Goal: Information Seeking & Learning: Find specific fact

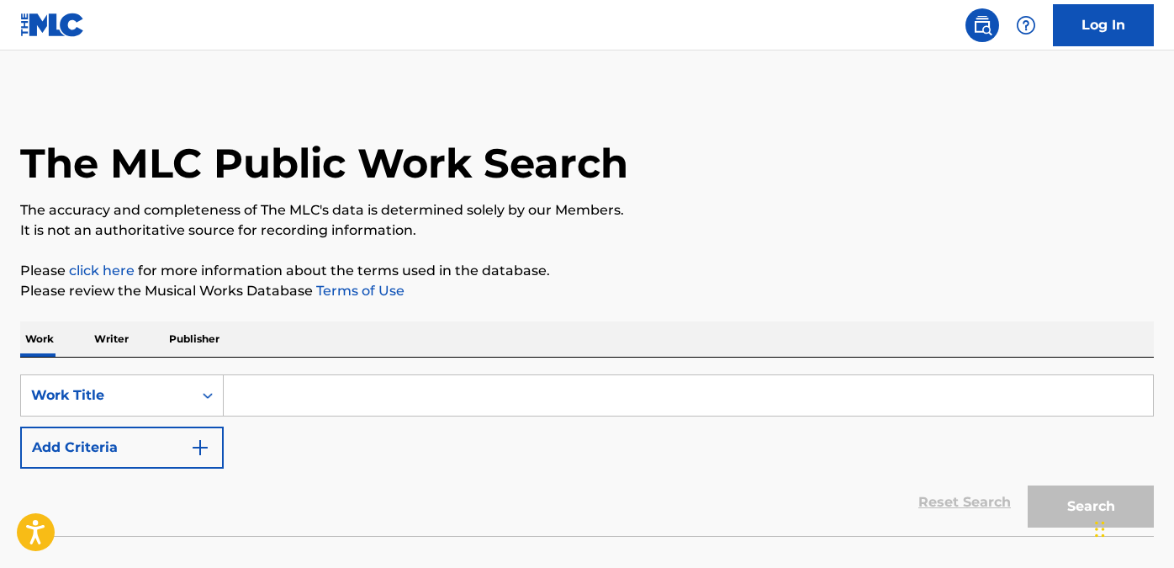
click at [334, 410] on input "Search Form" at bounding box center [688, 395] width 929 height 40
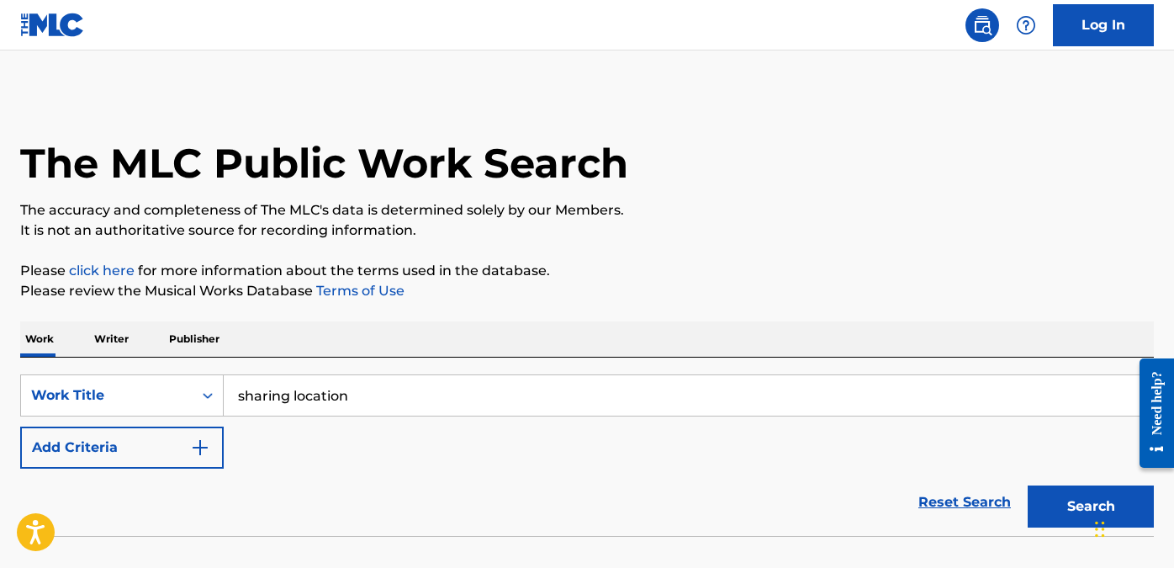
click at [1027, 485] on button "Search" at bounding box center [1090, 506] width 126 height 42
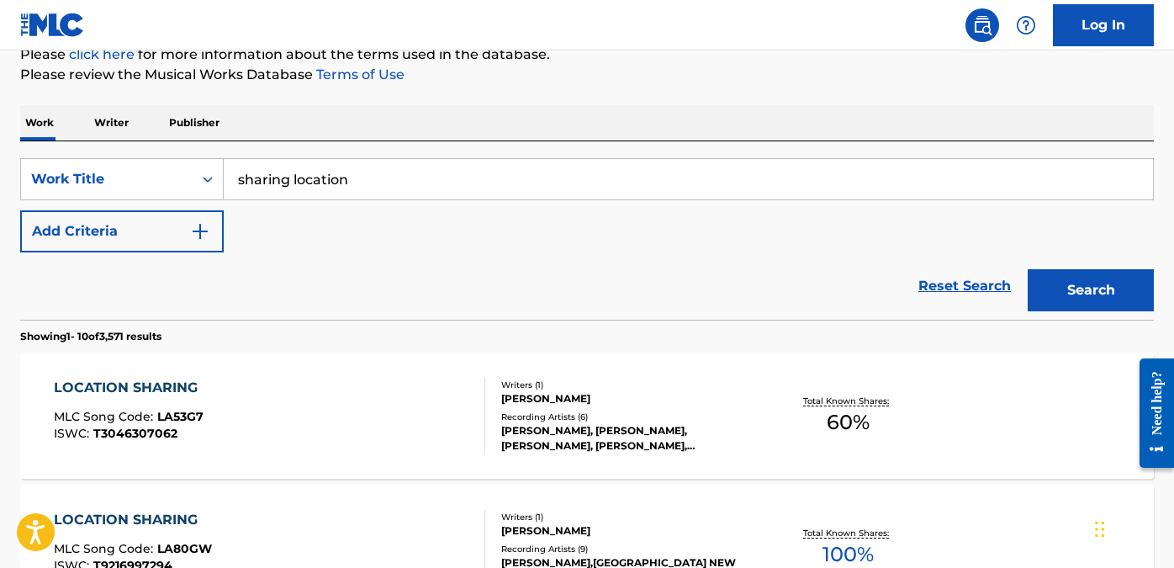
scroll to position [228, 0]
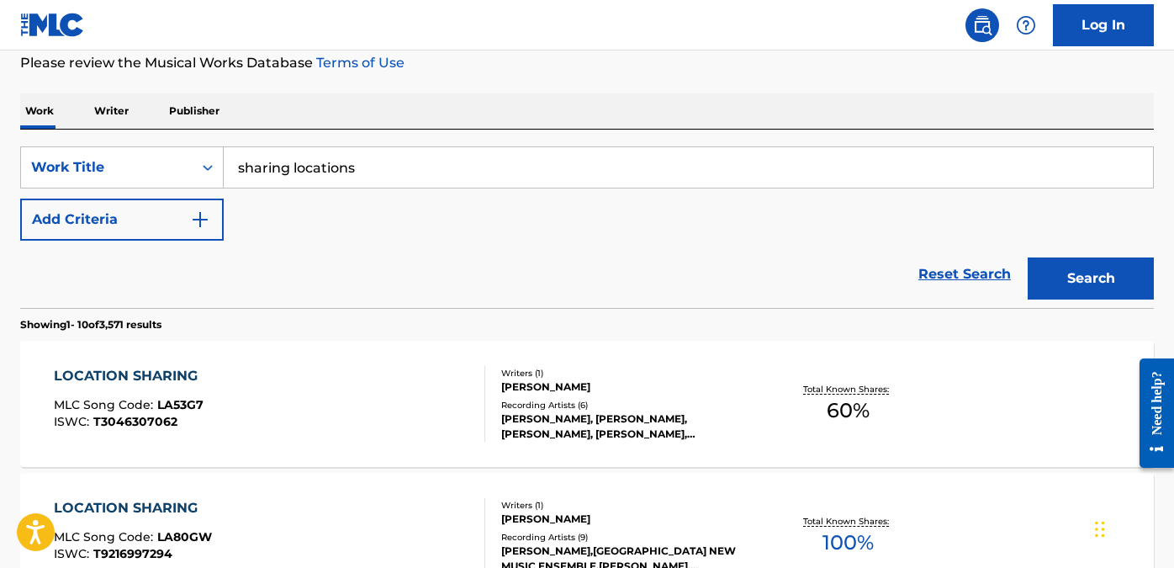
type input "sharing locations"
click at [1027, 257] on button "Search" at bounding box center [1090, 278] width 126 height 42
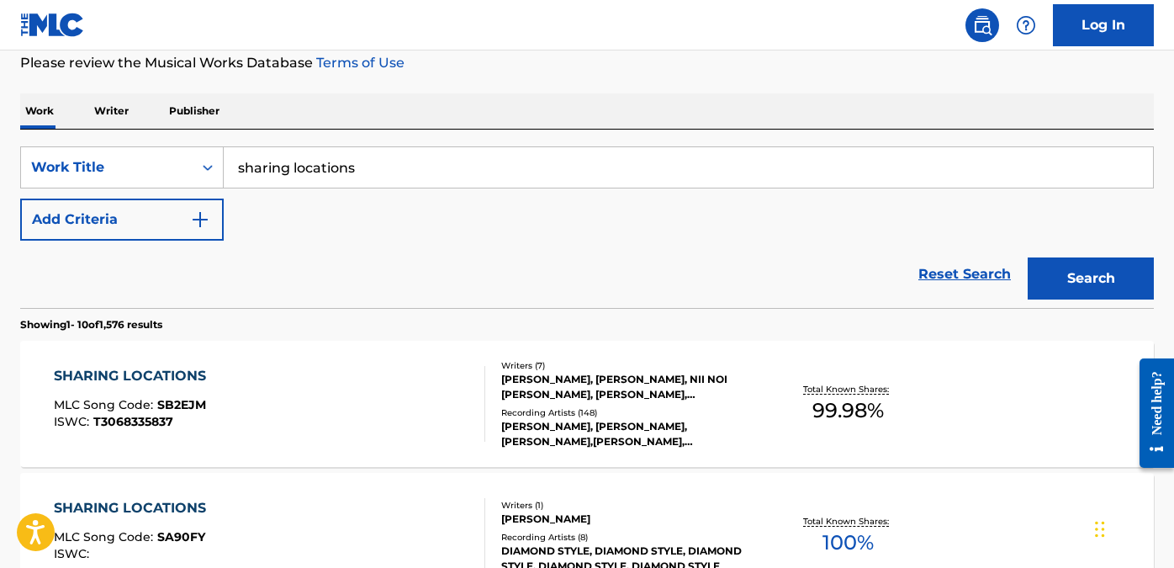
click at [598, 399] on div "[PERSON_NAME], [PERSON_NAME], NII NOI [PERSON_NAME], [PERSON_NAME], [PERSON_NAM…" at bounding box center [627, 387] width 253 height 30
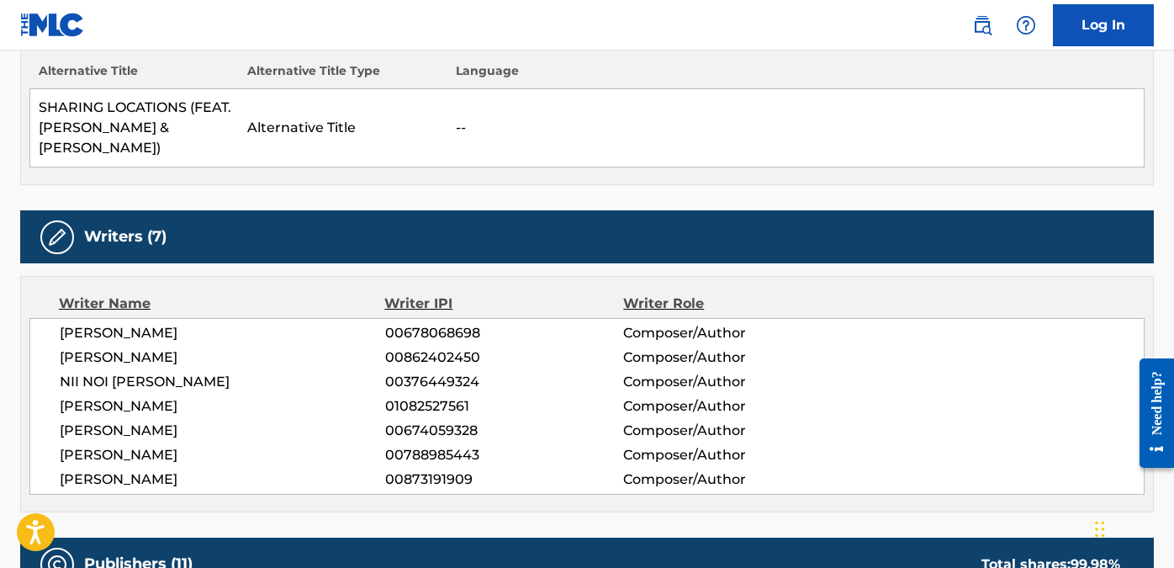
scroll to position [503, 0]
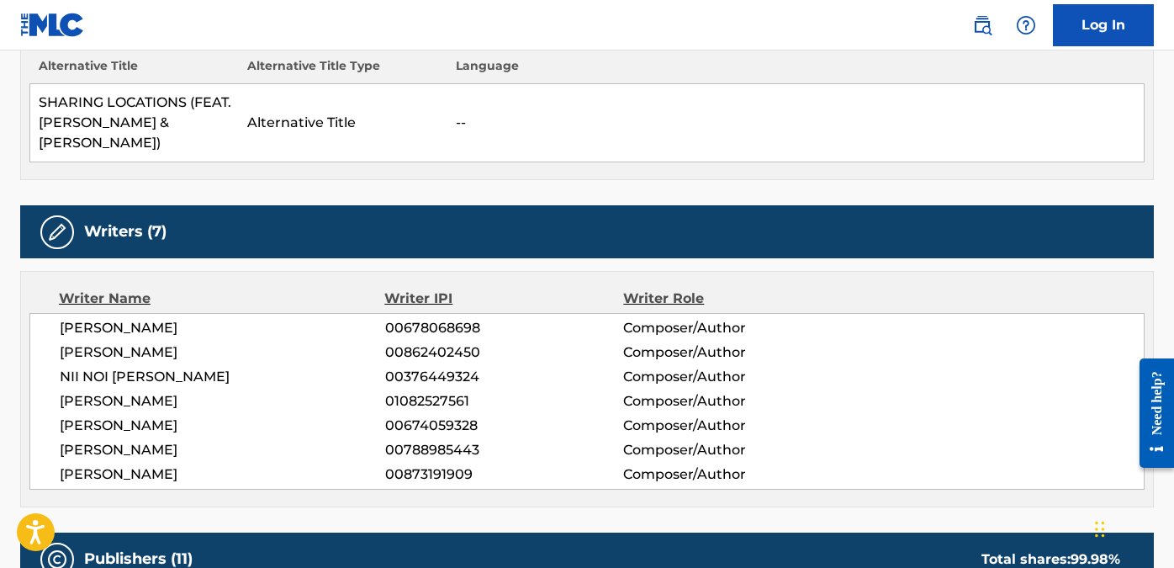
drag, startPoint x: 130, startPoint y: 384, endPoint x: 228, endPoint y: 385, distance: 97.5
click at [228, 391] on span "[PERSON_NAME]" at bounding box center [222, 401] width 325 height 20
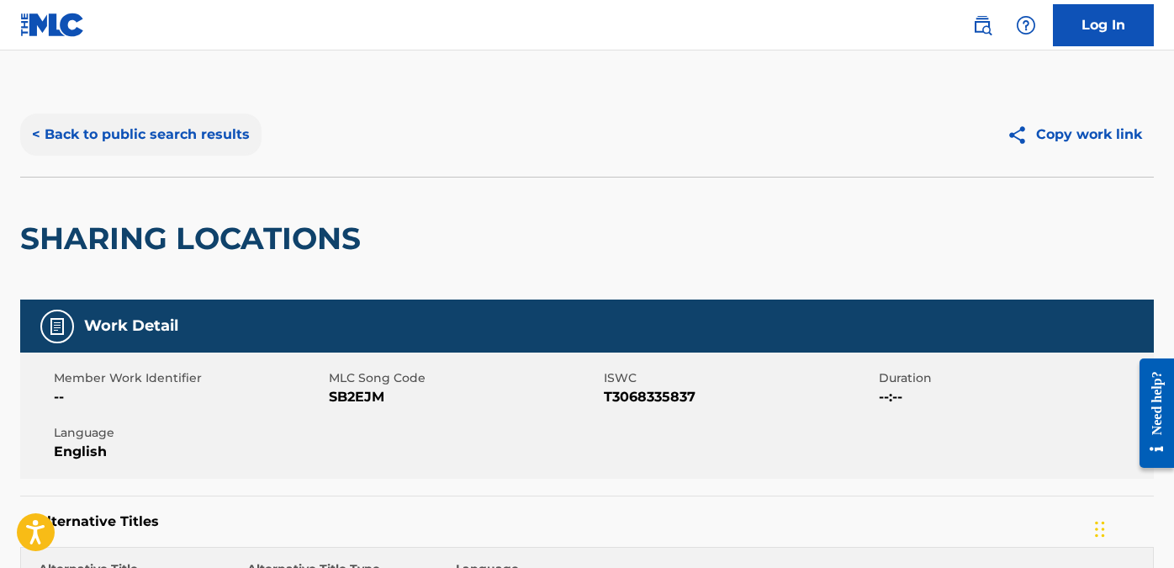
click at [123, 129] on button "< Back to public search results" at bounding box center [140, 135] width 241 height 42
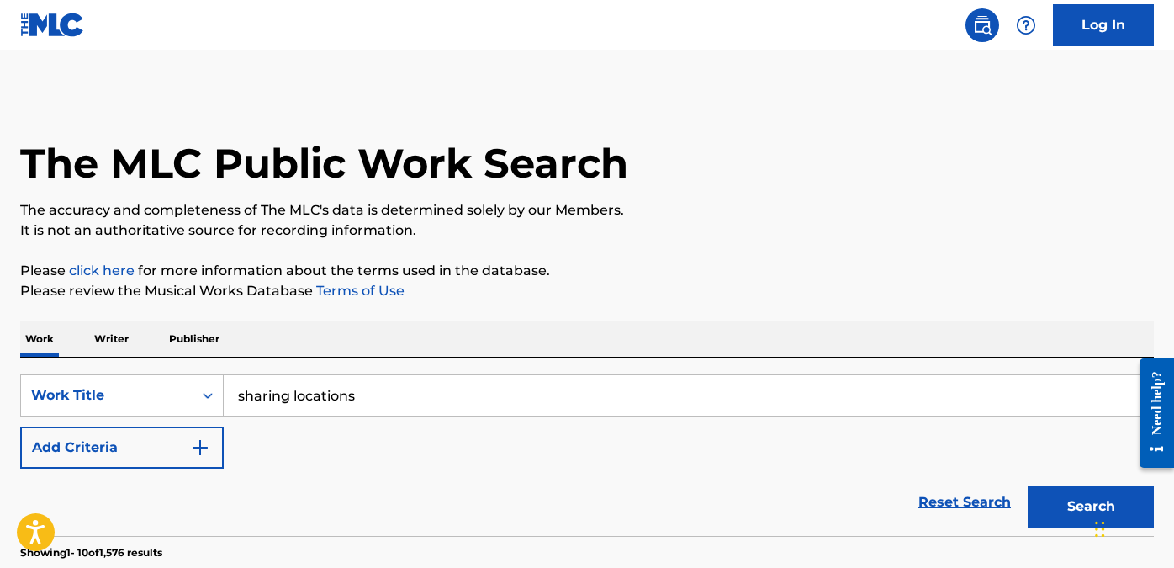
scroll to position [228, 0]
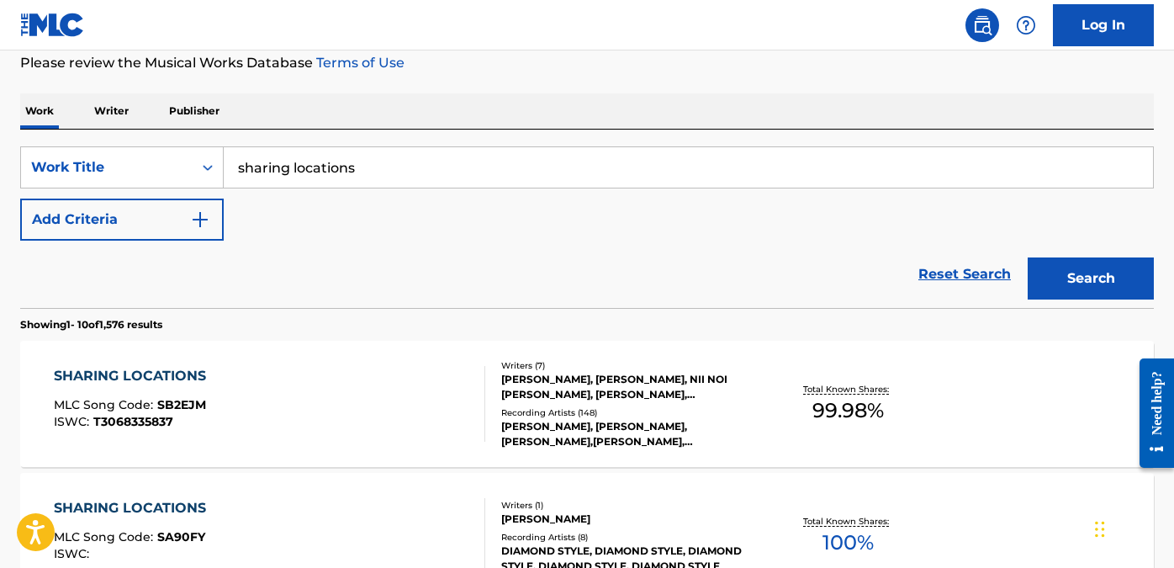
click at [367, 161] on input "sharing locations" at bounding box center [688, 167] width 929 height 40
type input "stadiums"
click at [1027, 257] on button "Search" at bounding box center [1090, 278] width 126 height 42
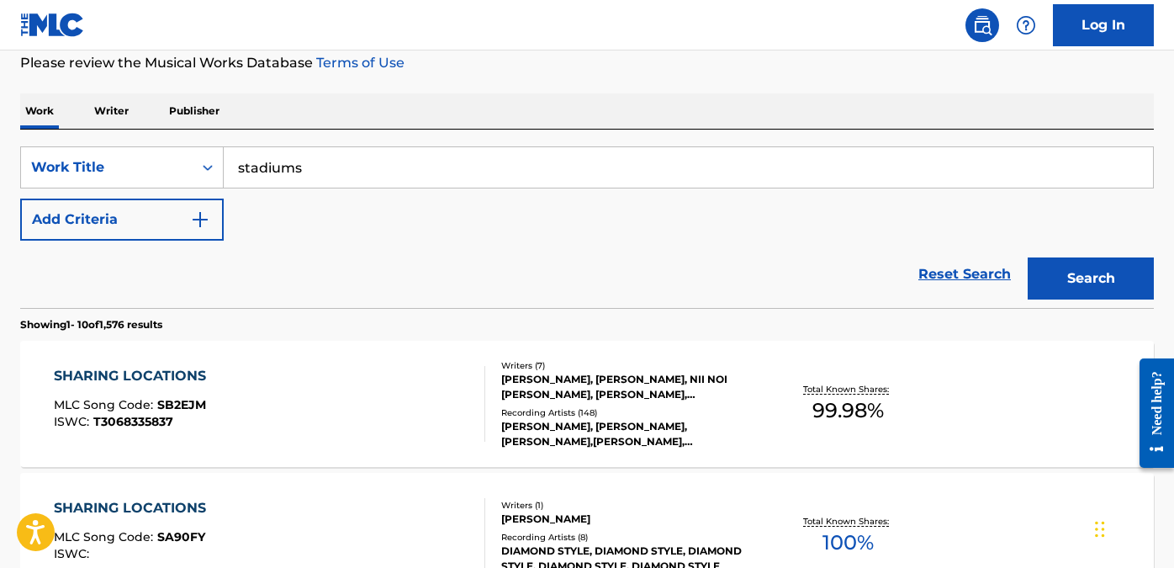
scroll to position [165, 0]
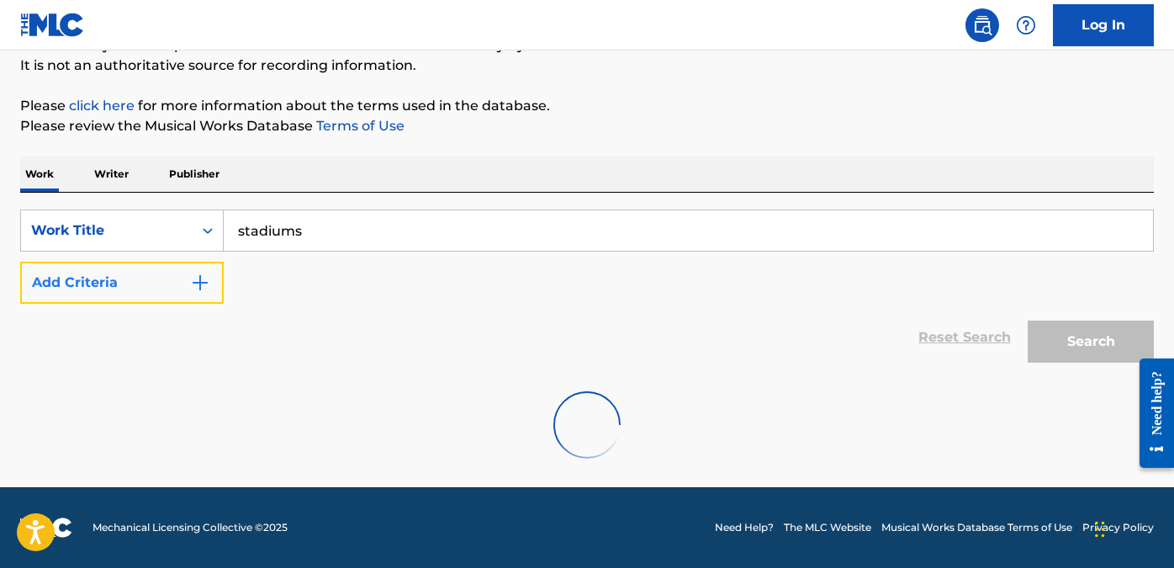
click at [124, 264] on button "Add Criteria" at bounding box center [121, 282] width 203 height 42
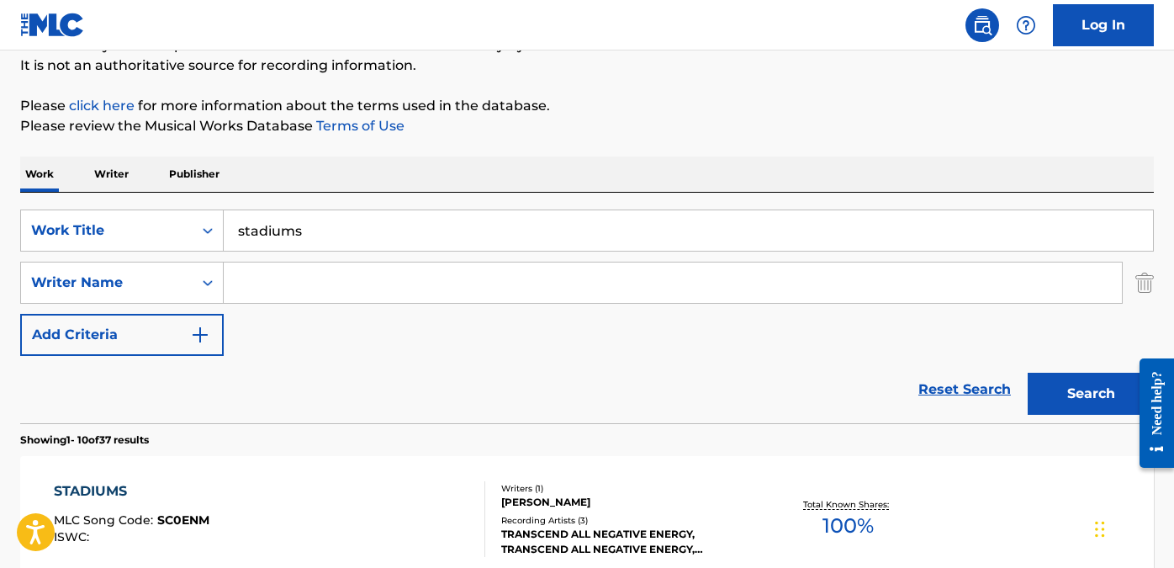
click at [293, 294] on input "Search Form" at bounding box center [673, 282] width 898 height 40
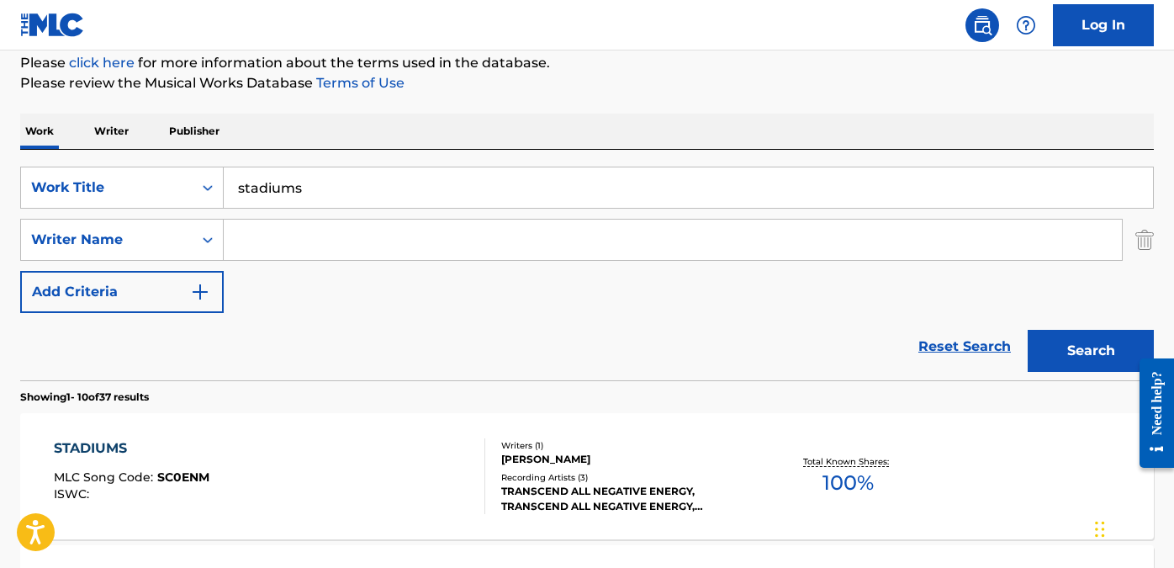
scroll to position [0, 0]
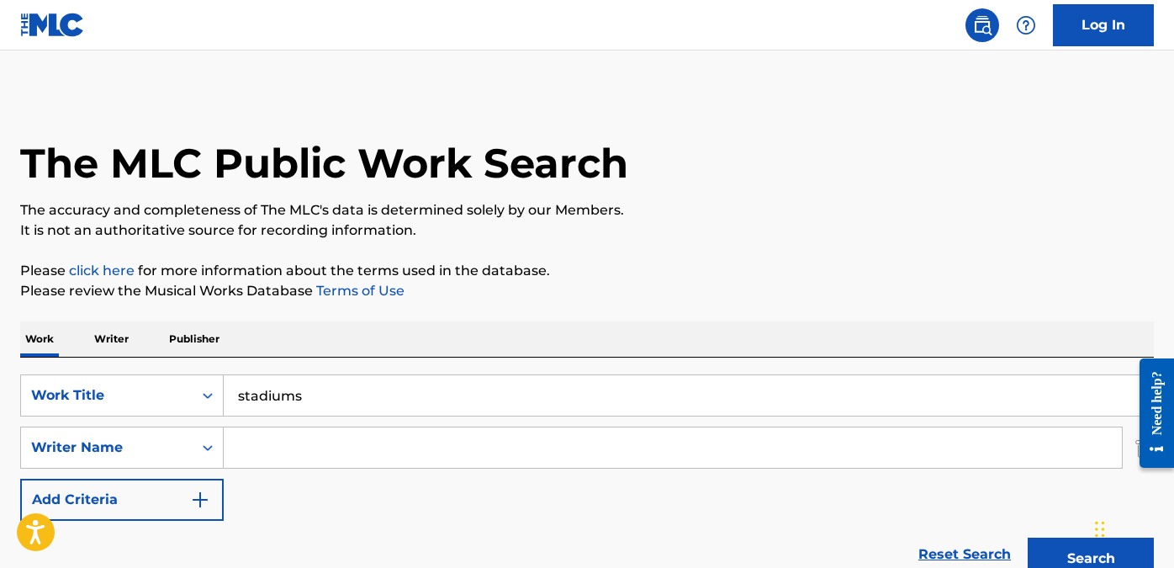
paste input "[PERSON_NAME]. [PERSON_NAME]"
type input "[PERSON_NAME]. [PERSON_NAME]"
click at [1027, 537] on button "Search" at bounding box center [1090, 558] width 126 height 42
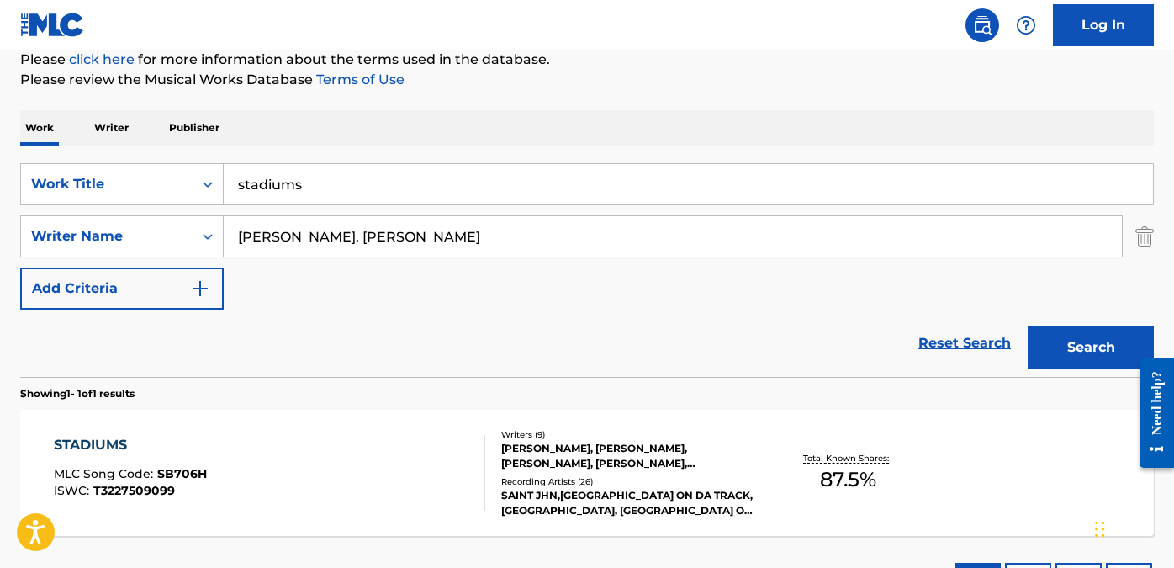
scroll to position [247, 0]
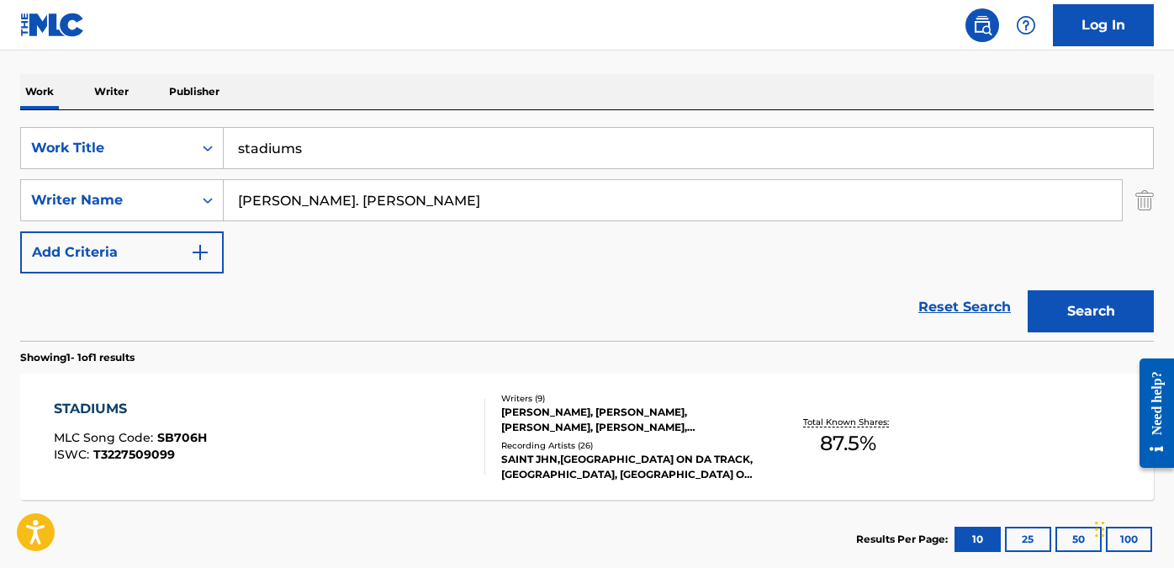
click at [338, 448] on div "STADIUMS MLC Song Code : SB706H ISWC : T3227509099" at bounding box center [269, 437] width 430 height 76
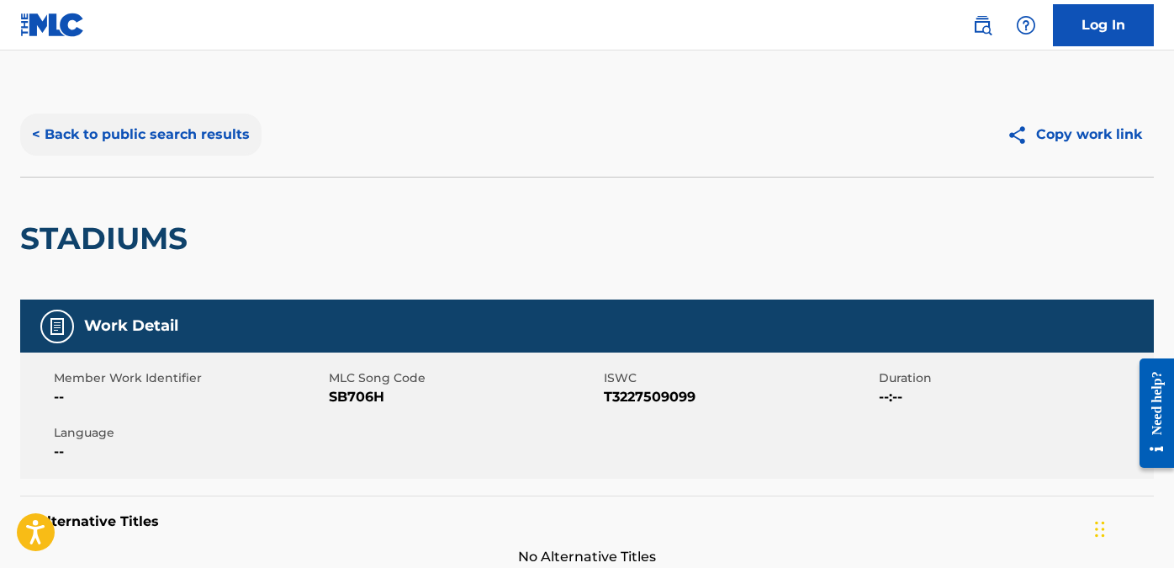
click at [59, 124] on button "< Back to public search results" at bounding box center [140, 135] width 241 height 42
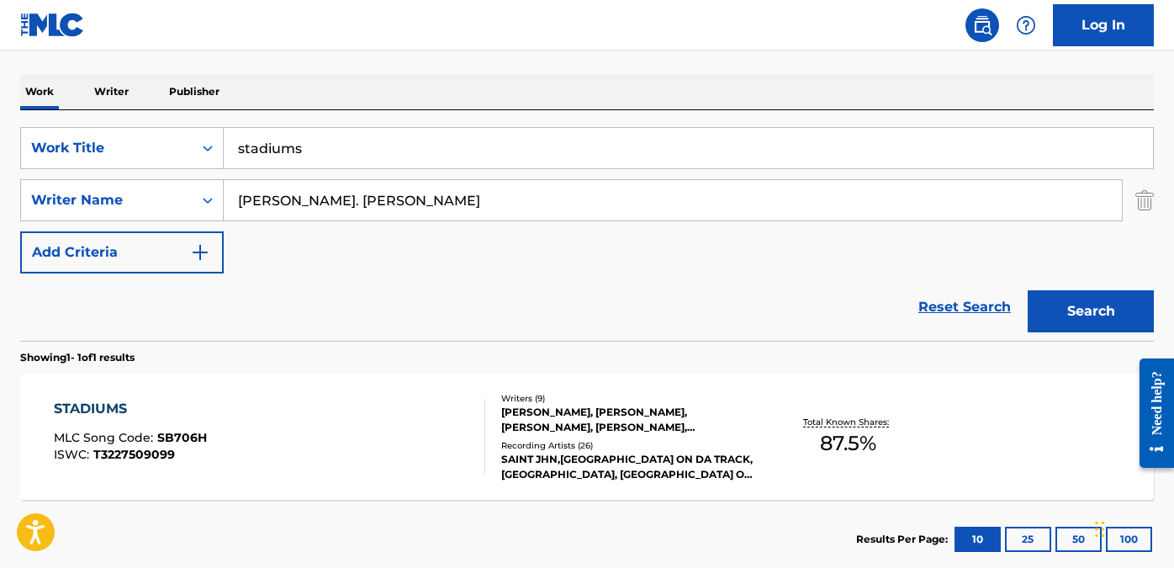
click at [366, 147] on input "stadiums" at bounding box center [688, 148] width 929 height 40
type input "you hear me"
click at [385, 194] on input "[PERSON_NAME]. [PERSON_NAME]" at bounding box center [673, 200] width 898 height 40
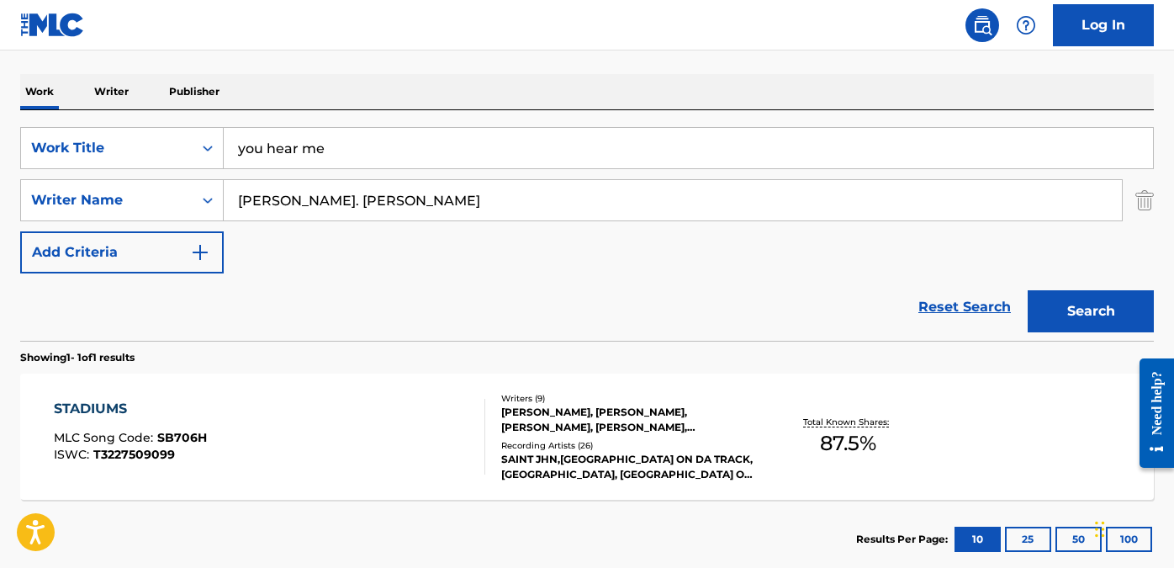
click at [385, 194] on input "[PERSON_NAME]. [PERSON_NAME]" at bounding box center [673, 200] width 898 height 40
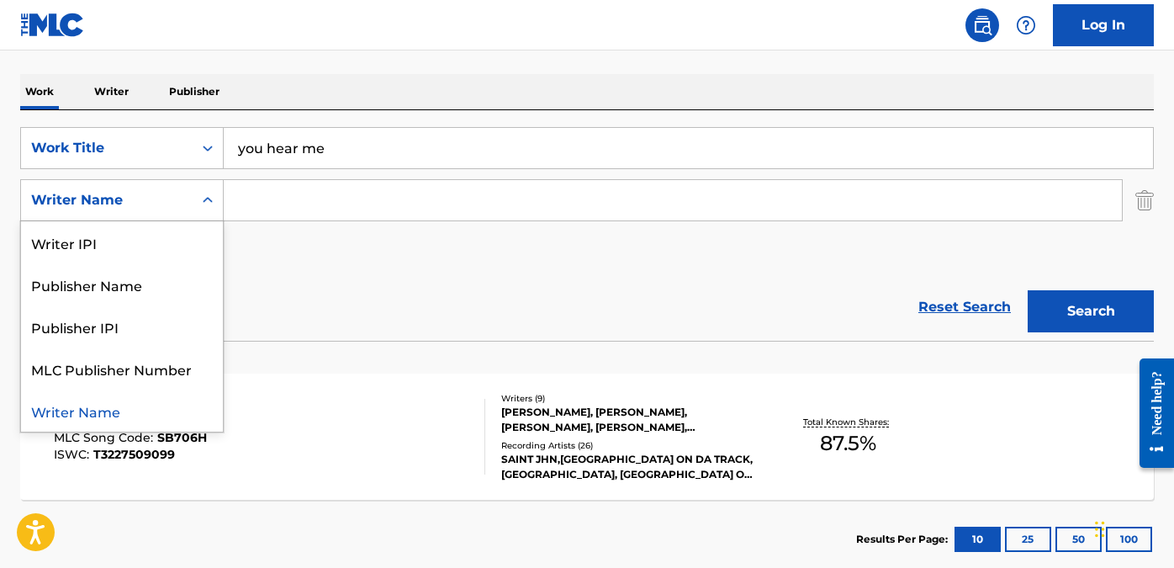
click at [212, 203] on icon "Search Form" at bounding box center [207, 200] width 17 height 17
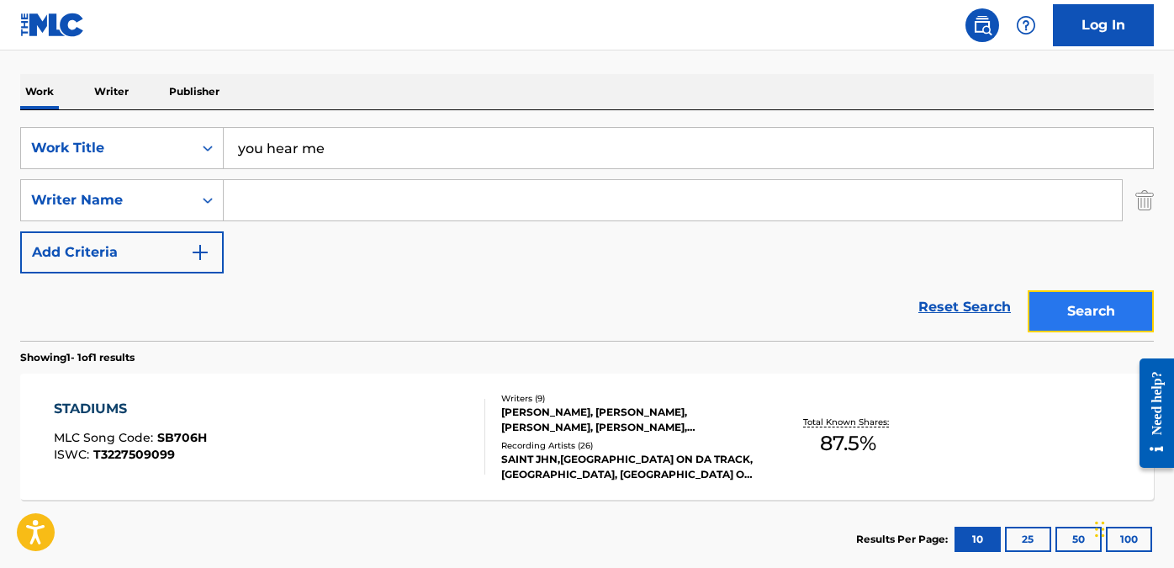
click at [1071, 298] on button "Search" at bounding box center [1090, 311] width 126 height 42
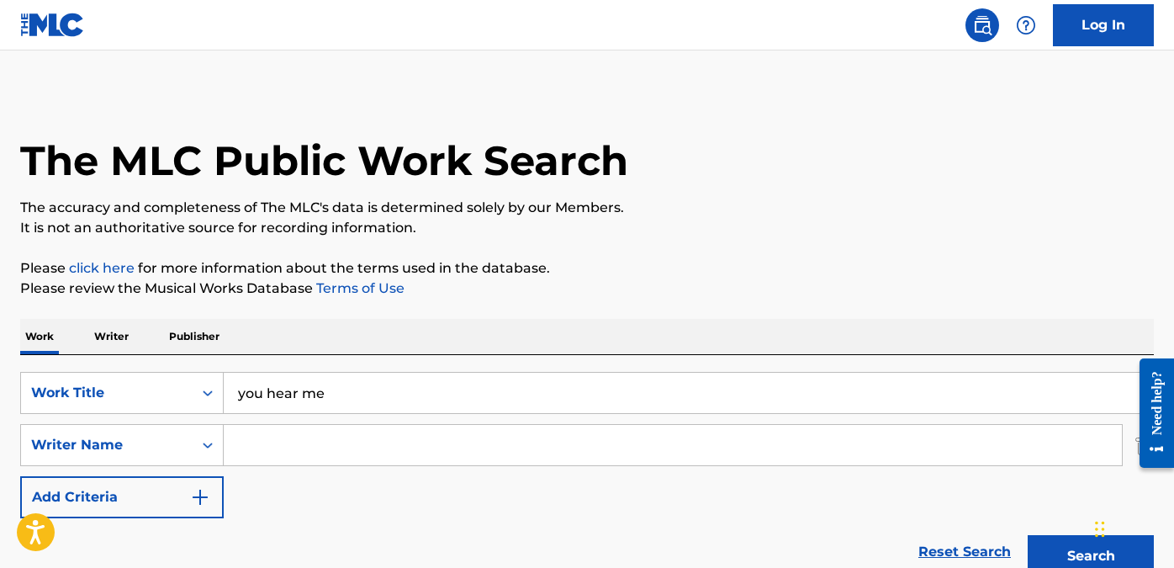
scroll to position [0, 0]
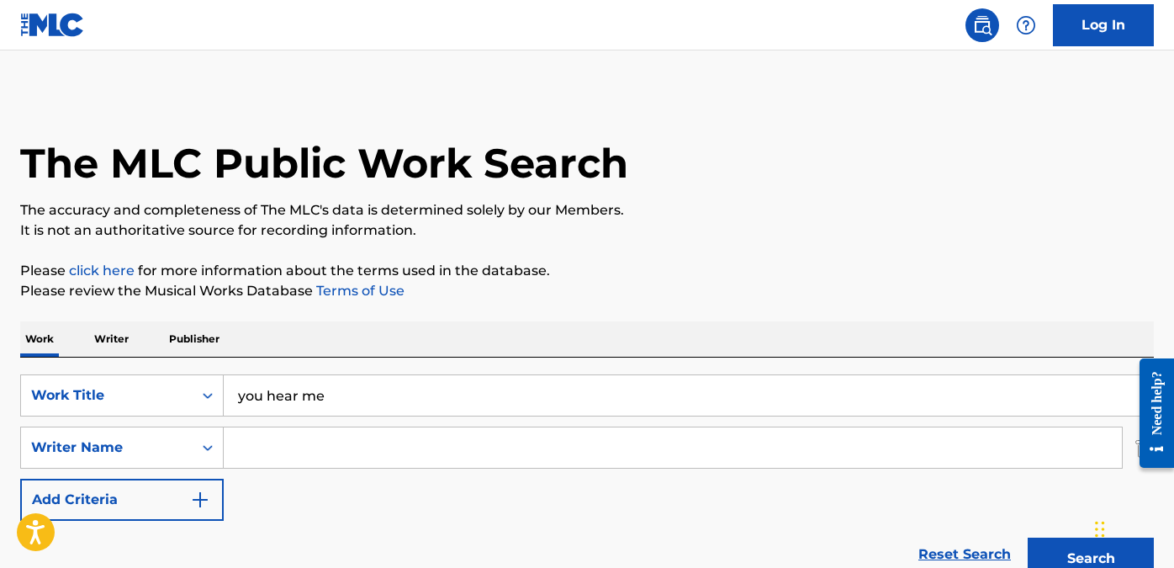
click at [489, 447] on input "Search Form" at bounding box center [673, 447] width 898 height 40
paste input "[PERSON_NAME] [PERSON_NAME]"
click at [1027, 537] on button "Search" at bounding box center [1090, 558] width 126 height 42
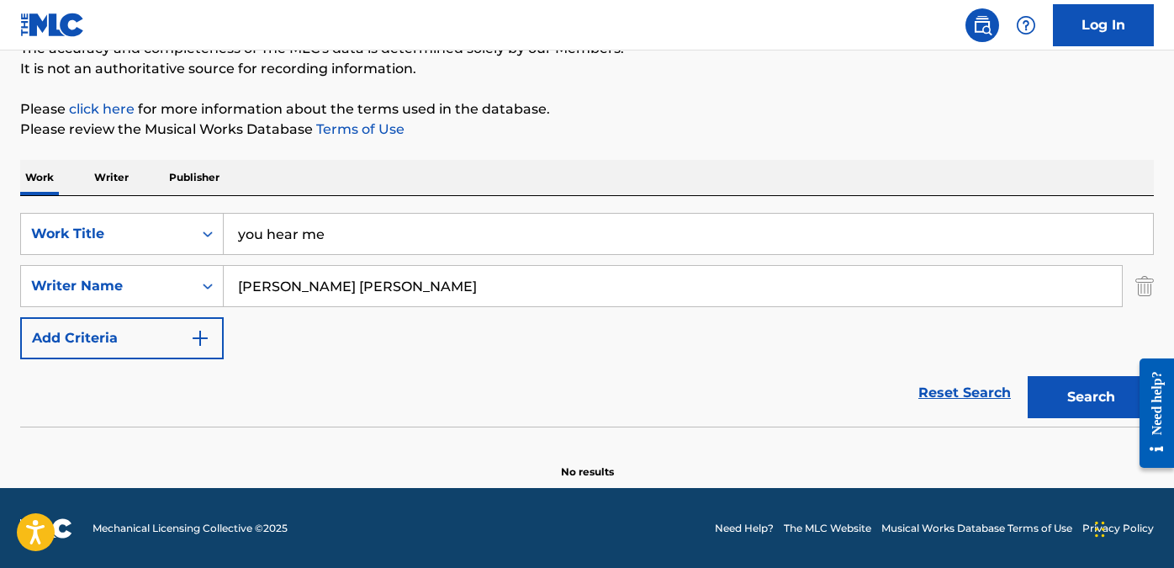
scroll to position [162, 0]
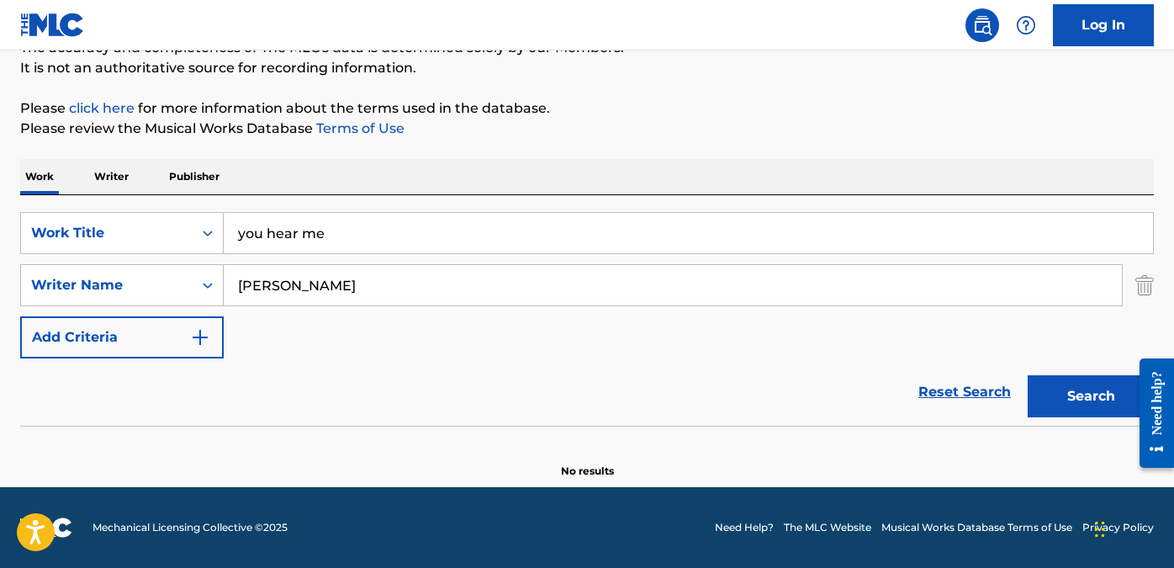
type input "[PERSON_NAME]"
click at [1027, 375] on button "Search" at bounding box center [1090, 396] width 126 height 42
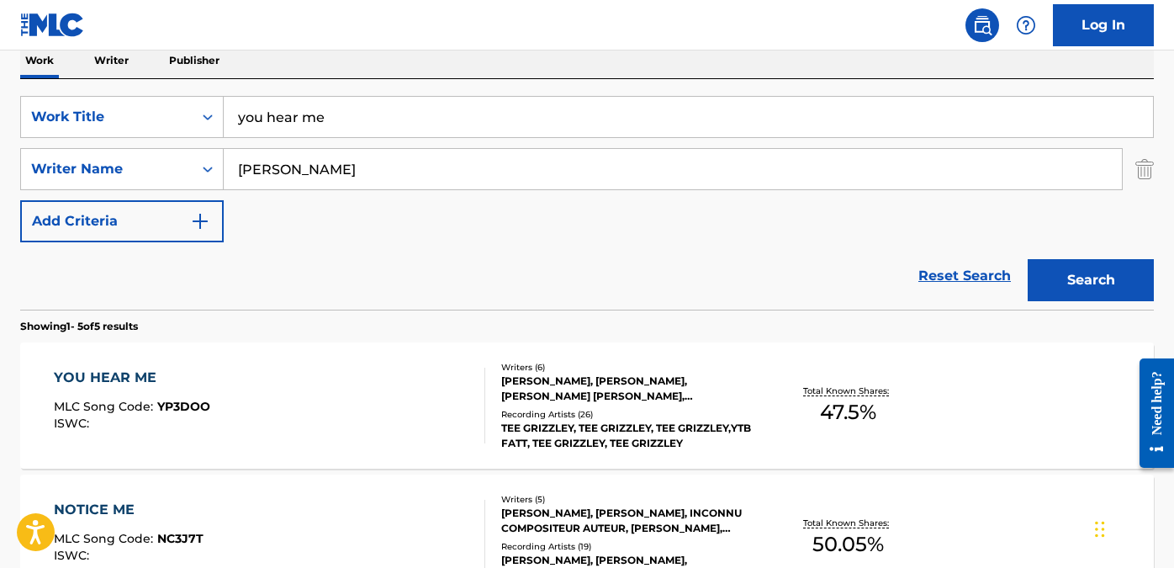
scroll to position [277, 0]
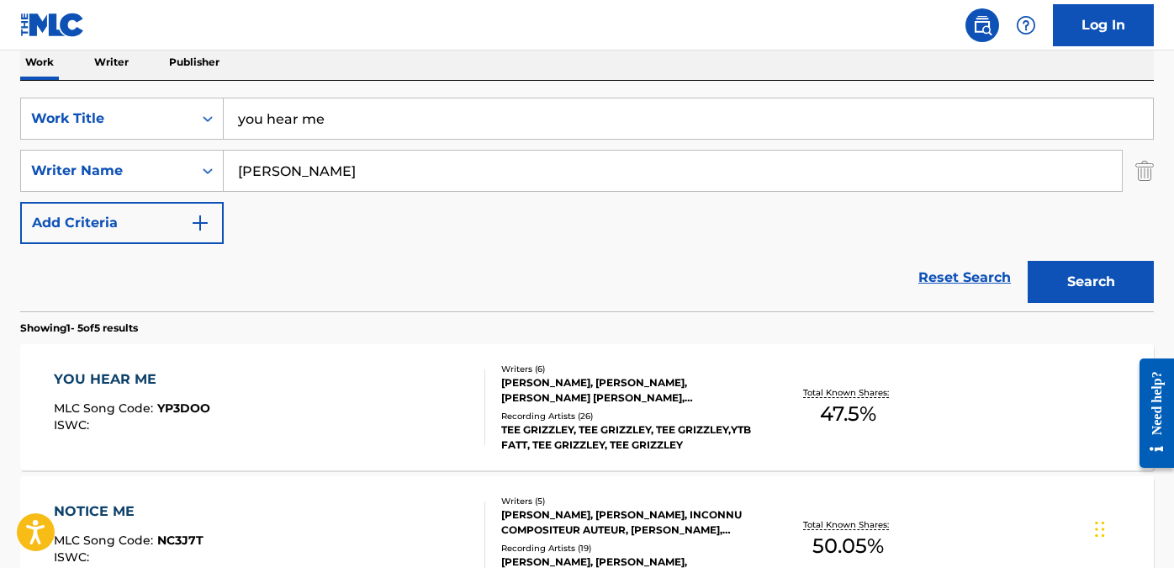
click at [373, 424] on div "YOU HEAR ME MLC Song Code : YP3DOO ISWC :" at bounding box center [269, 407] width 430 height 76
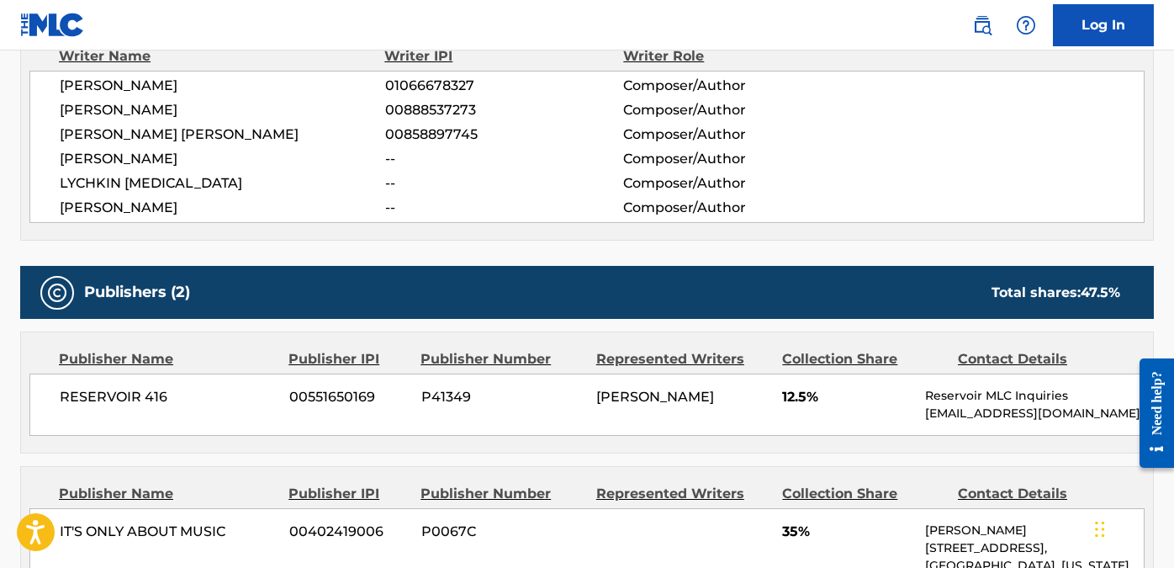
scroll to position [498, 0]
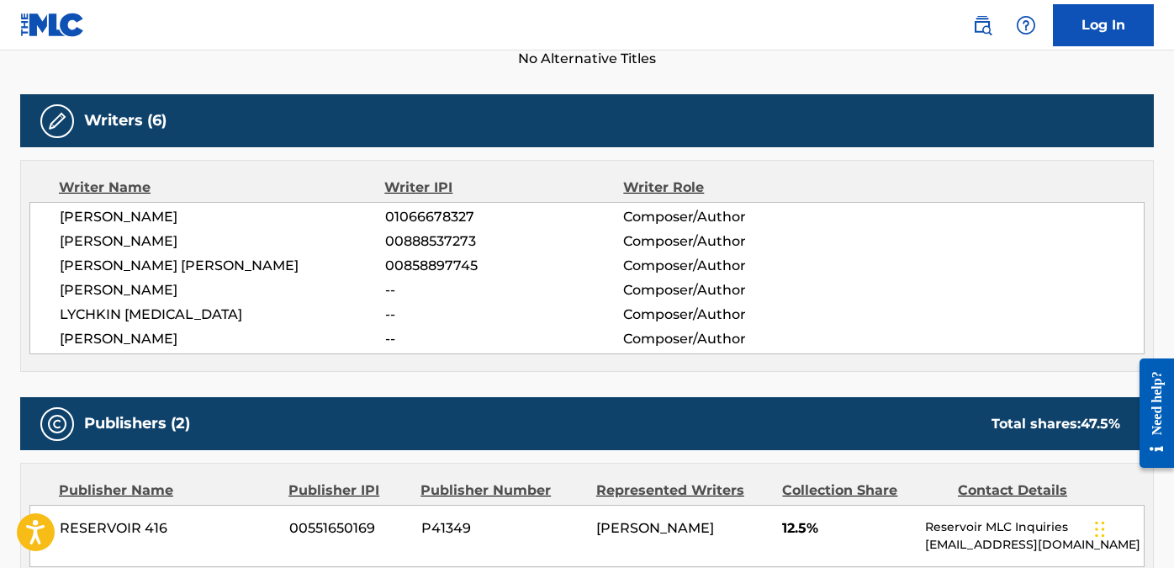
click at [146, 313] on span "LYCHKIN [MEDICAL_DATA]" at bounding box center [222, 314] width 325 height 20
copy div "LYCHKIN [MEDICAL_DATA]"
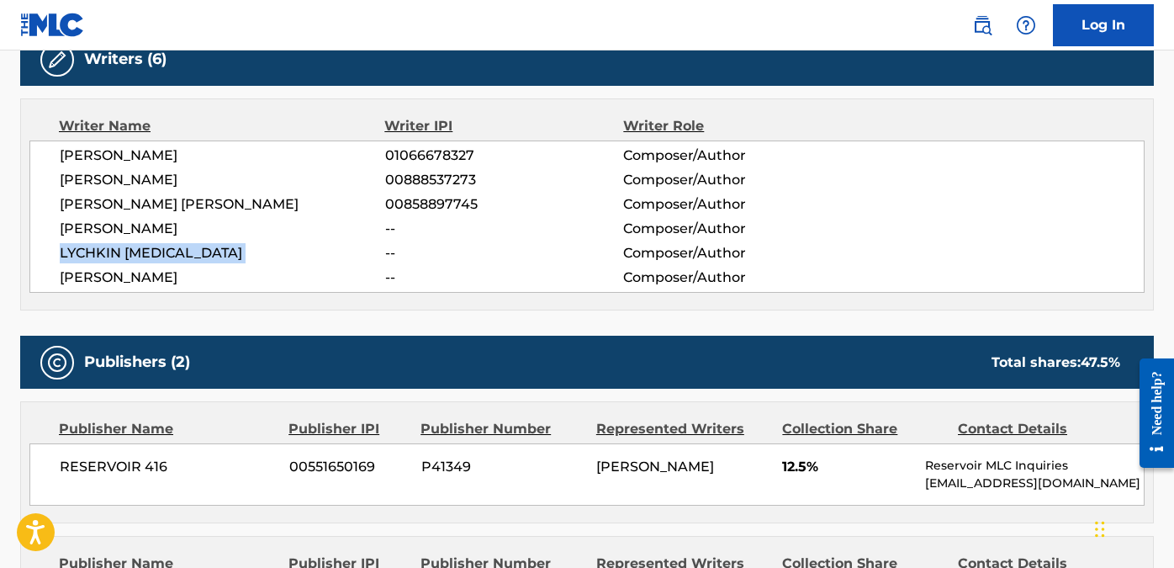
scroll to position [544, 0]
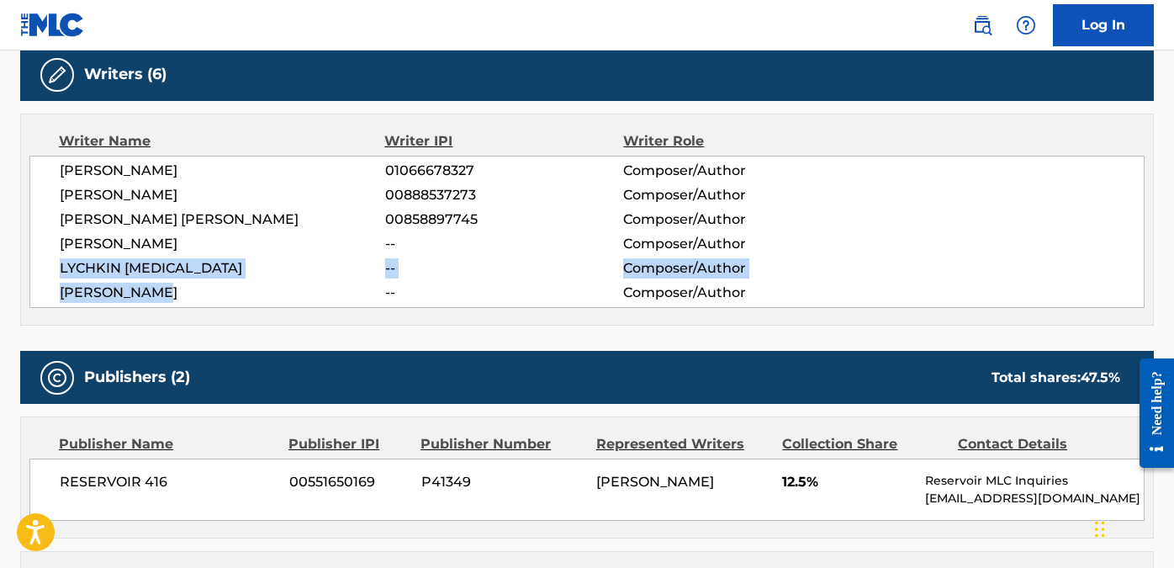
drag, startPoint x: 187, startPoint y: 298, endPoint x: 51, endPoint y: 272, distance: 138.7
click at [51, 272] on div "[PERSON_NAME] 01066678327 Composer/Author [PERSON_NAME] 00888537273 Composer/Au…" at bounding box center [586, 232] width 1115 height 152
copy div "[PERSON_NAME][MEDICAL_DATA] -- Composer/Author [PERSON_NAME]"
click at [77, 272] on span "LYCHKIN [MEDICAL_DATA]" at bounding box center [222, 268] width 325 height 20
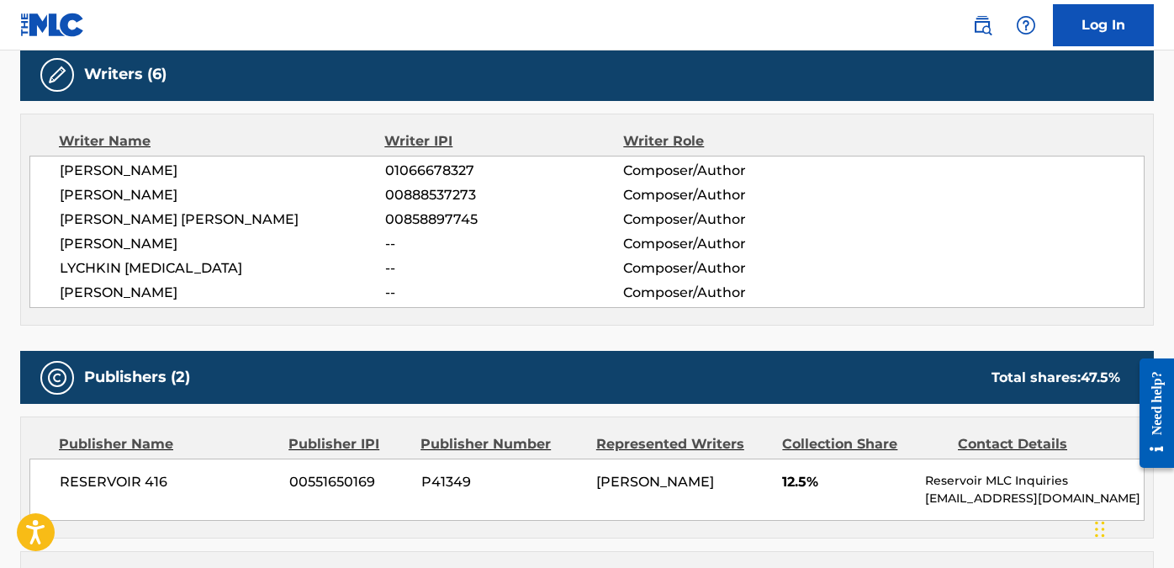
click at [83, 268] on span "LYCHKIN [MEDICAL_DATA]" at bounding box center [222, 268] width 325 height 20
copy div "LYCHKIN [MEDICAL_DATA]"
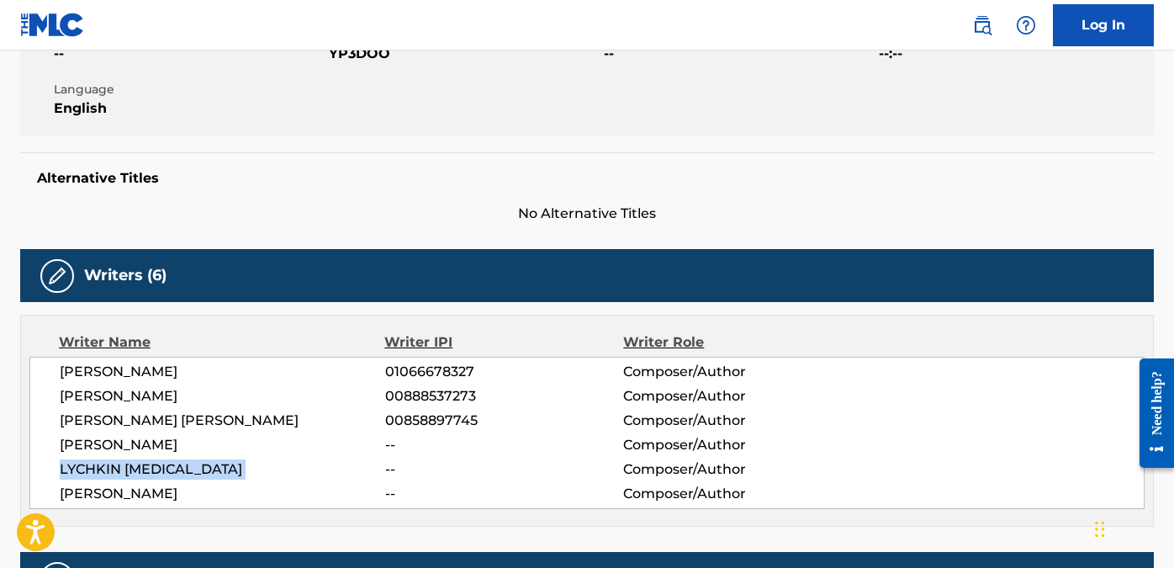
scroll to position [0, 0]
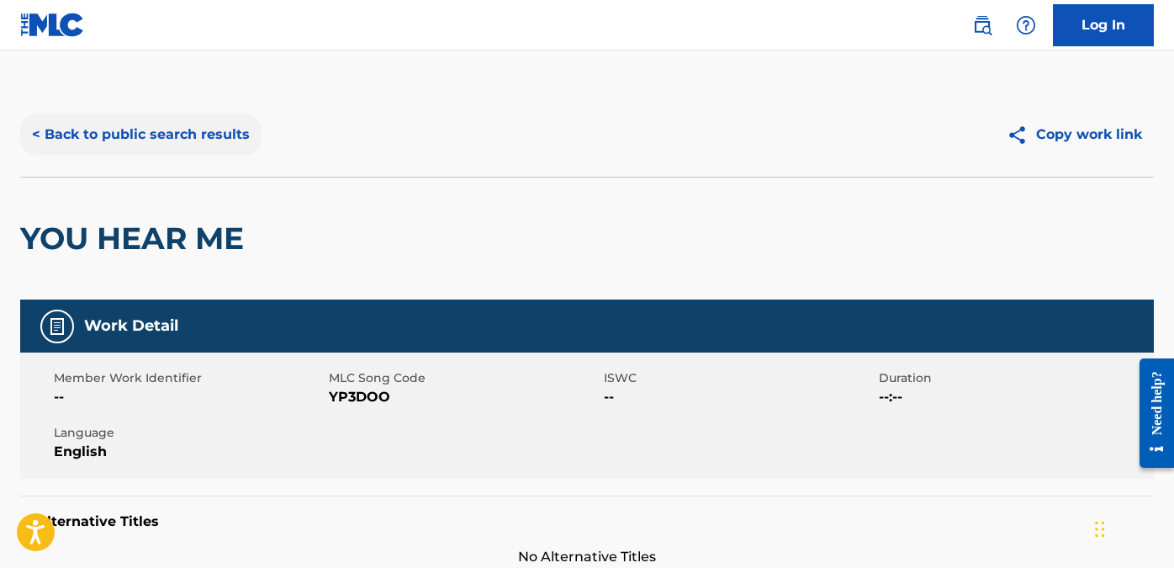
click at [51, 131] on button "< Back to public search results" at bounding box center [140, 135] width 241 height 42
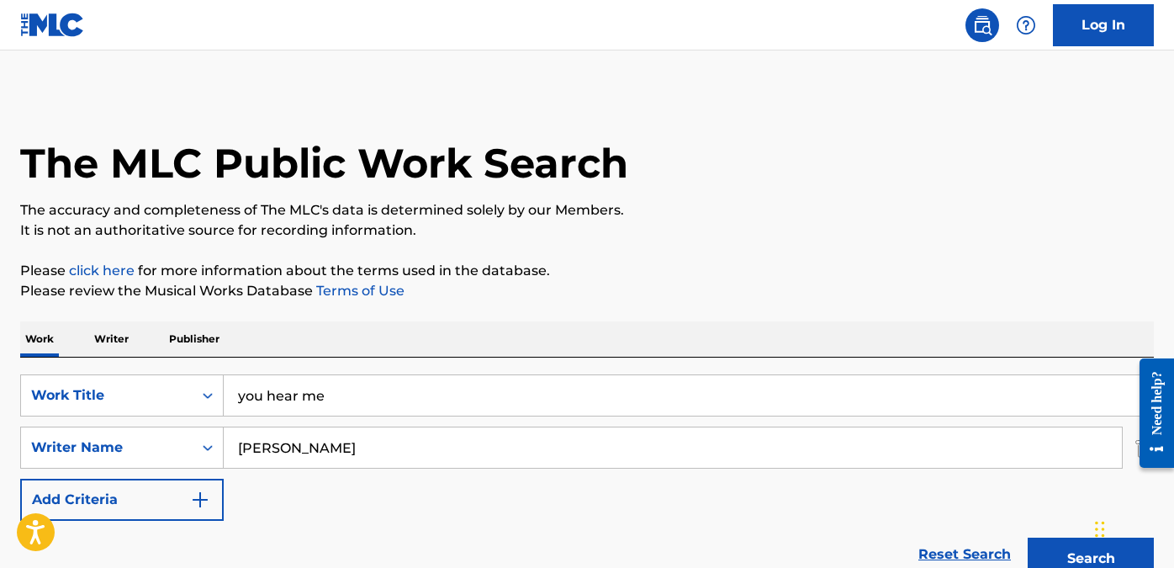
scroll to position [277, 0]
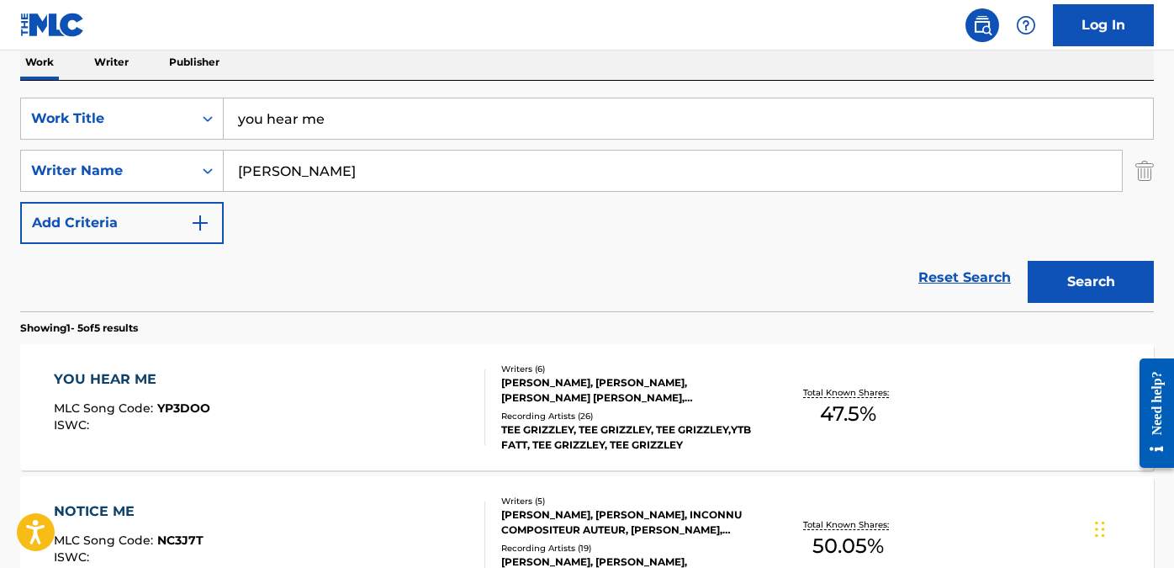
click at [280, 169] on input "[PERSON_NAME]" at bounding box center [673, 170] width 898 height 40
paste input "LYCHKIN [MEDICAL_DATA]"
type input "LYCHKIN [MEDICAL_DATA]"
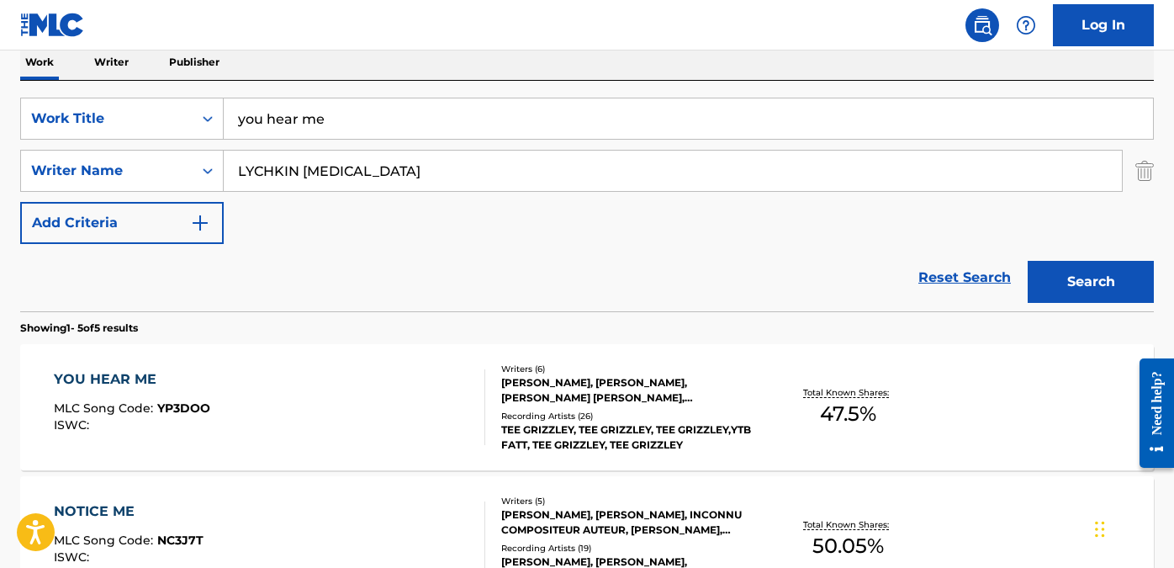
click at [236, 123] on input "you hear me" at bounding box center [688, 118] width 929 height 40
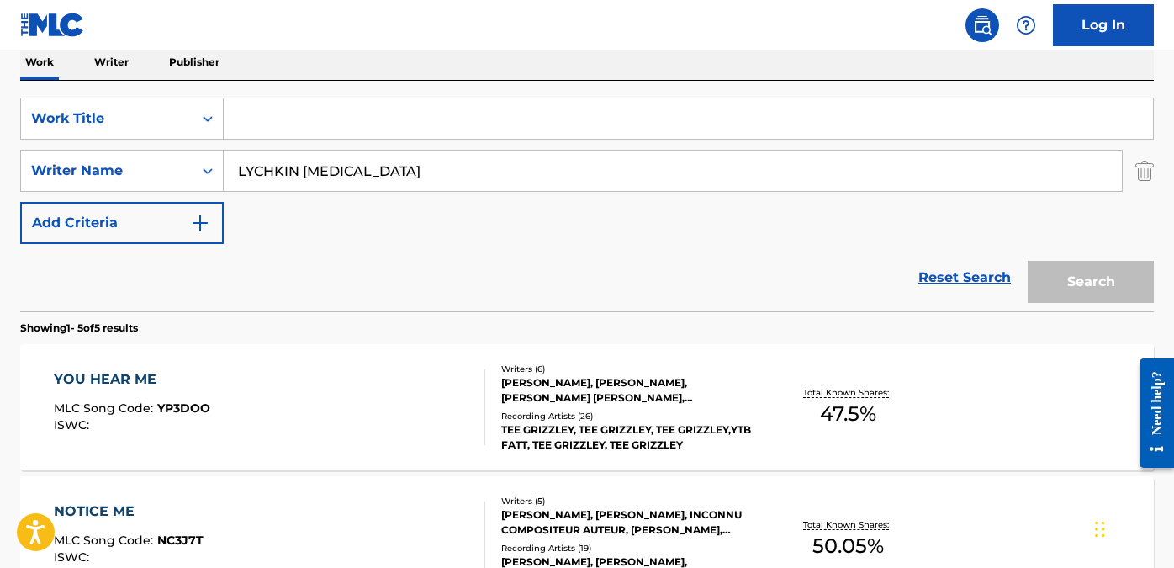
click at [111, 64] on p "Writer" at bounding box center [111, 62] width 45 height 35
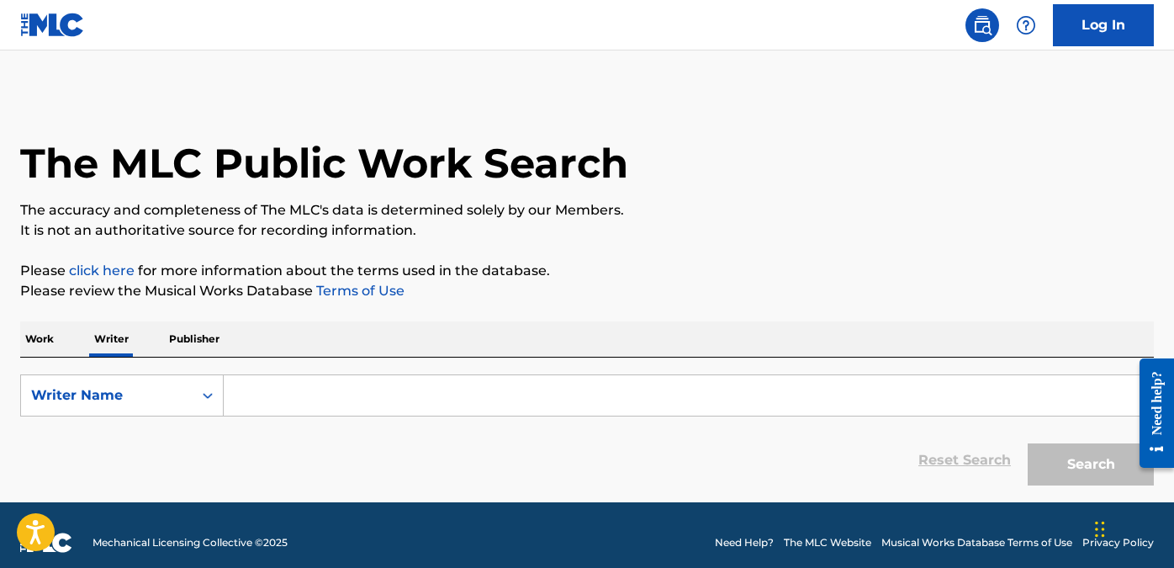
click at [301, 413] on input "Search Form" at bounding box center [688, 395] width 929 height 40
paste input "LYCHKIN [MEDICAL_DATA]"
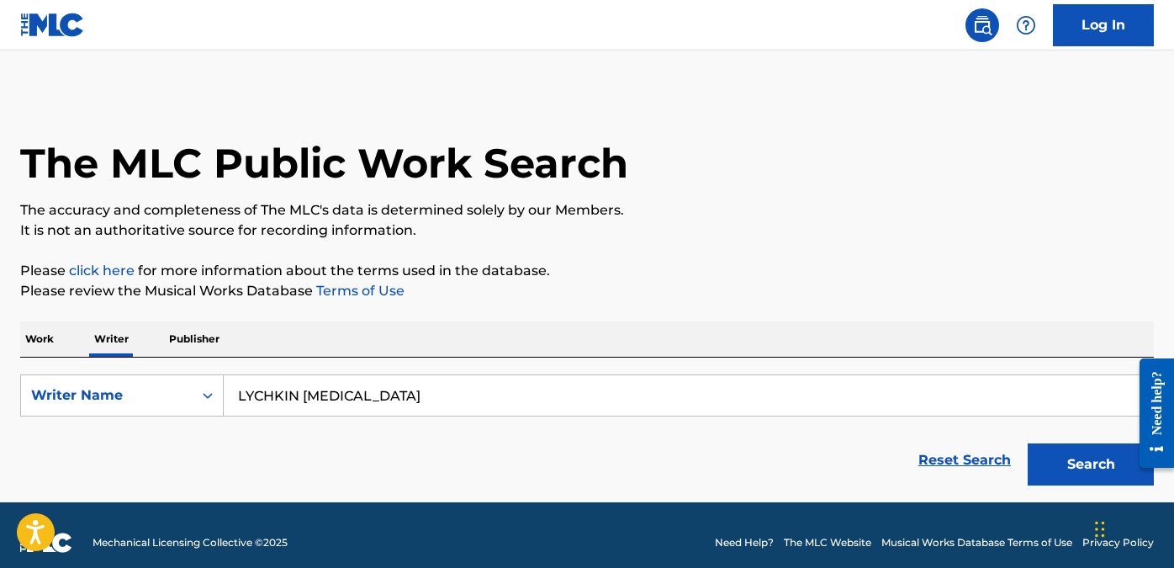
type input "LYCHKIN [MEDICAL_DATA]"
click at [1027, 443] on button "Search" at bounding box center [1090, 464] width 126 height 42
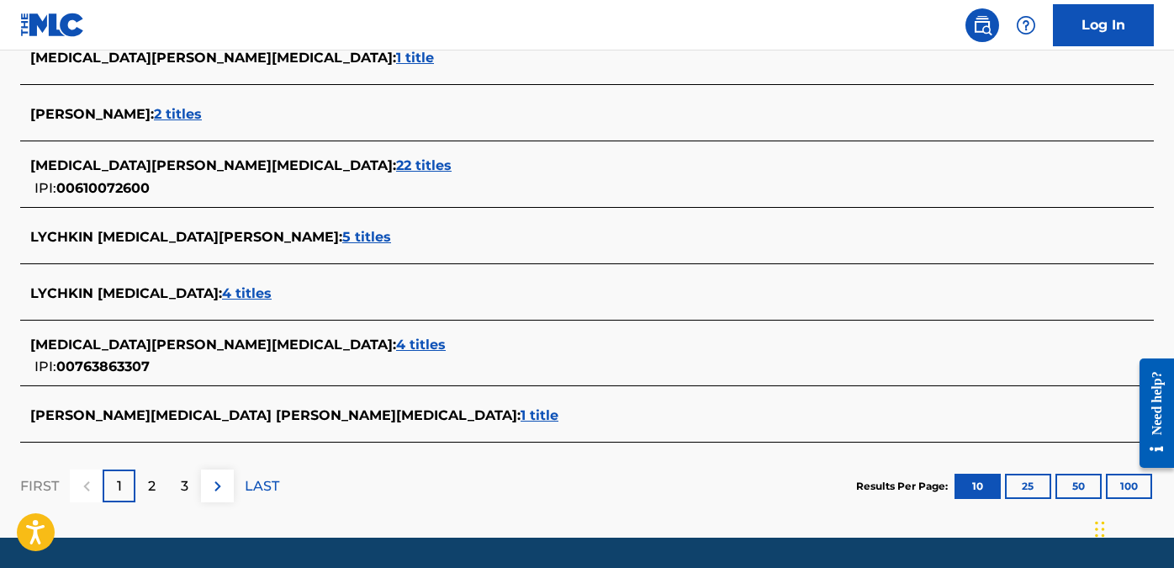
scroll to position [658, 0]
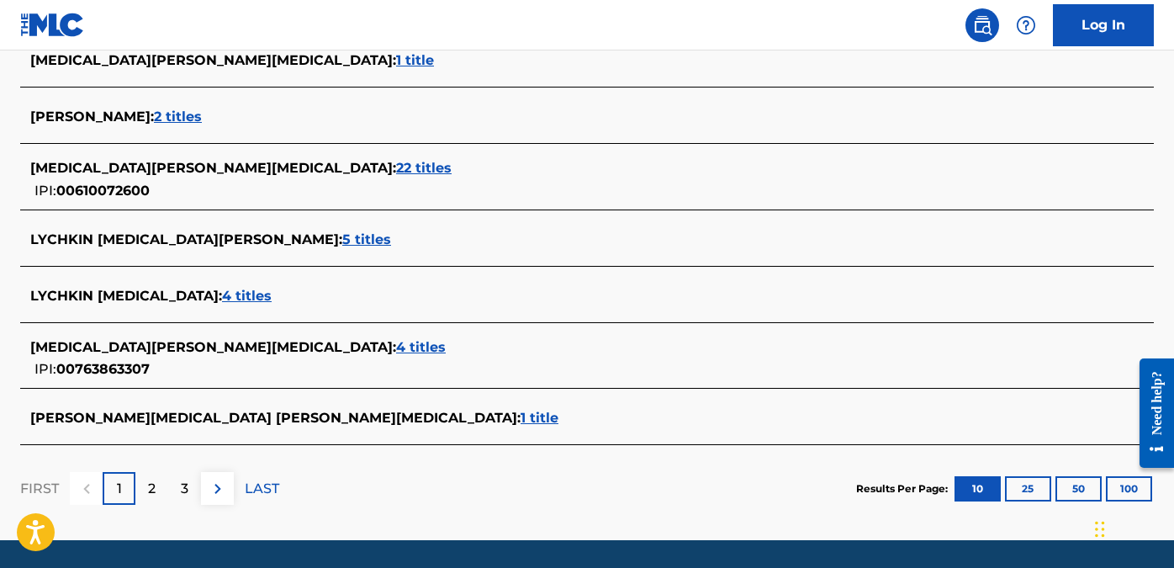
click at [222, 290] on span "4 titles" at bounding box center [247, 296] width 50 height 16
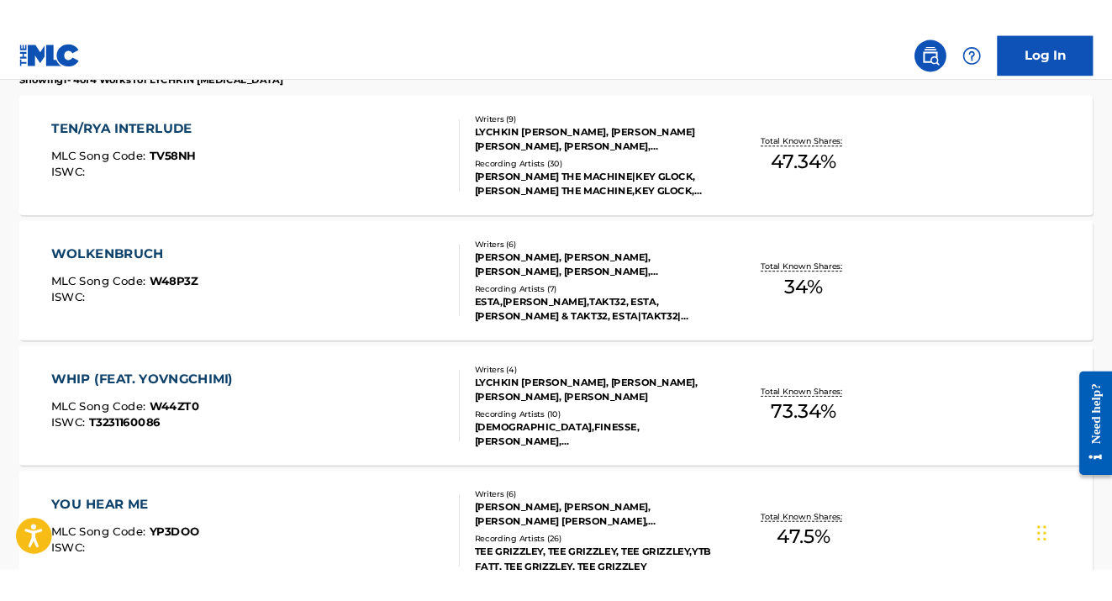
scroll to position [503, 0]
